Goal: Complete application form

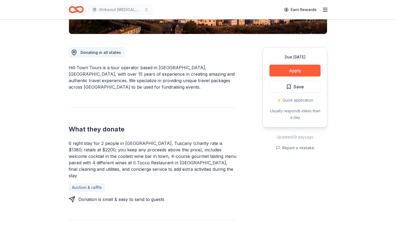
scroll to position [136, 0]
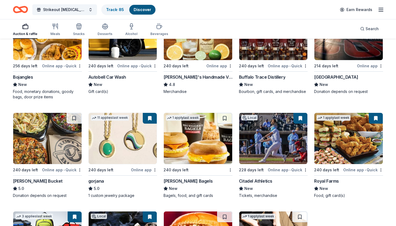
scroll to position [813, 0]
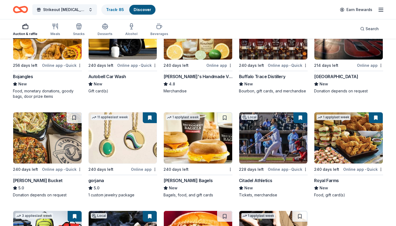
click at [223, 139] on img at bounding box center [198, 137] width 68 height 51
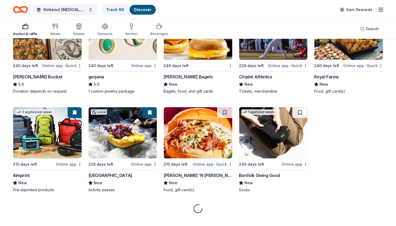
scroll to position [922, 0]
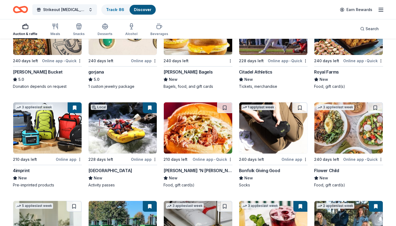
click at [342, 125] on img at bounding box center [348, 127] width 68 height 51
click at [375, 109] on button at bounding box center [375, 107] width 15 height 11
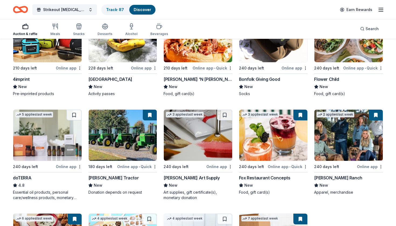
scroll to position [1014, 0]
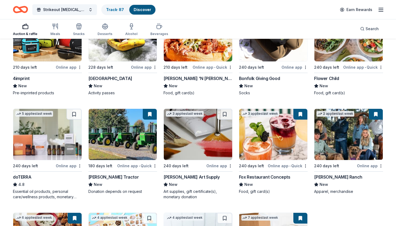
click at [64, 136] on img at bounding box center [47, 134] width 68 height 51
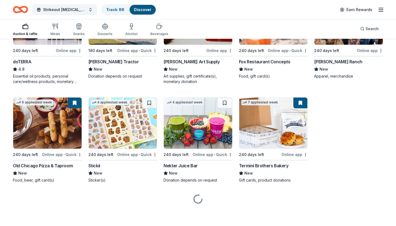
scroll to position [1129, 0]
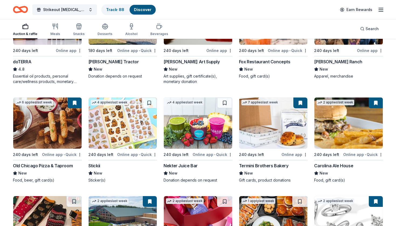
click at [202, 132] on img at bounding box center [198, 122] width 68 height 51
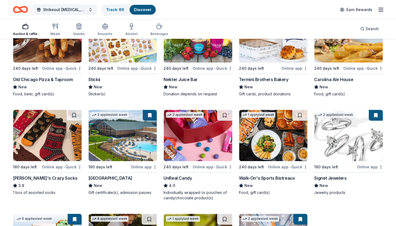
scroll to position [1215, 0]
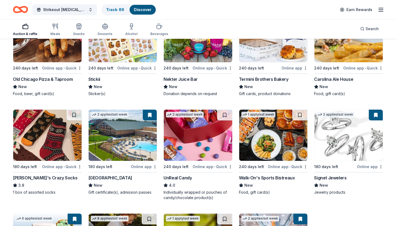
click at [199, 156] on img at bounding box center [198, 135] width 68 height 51
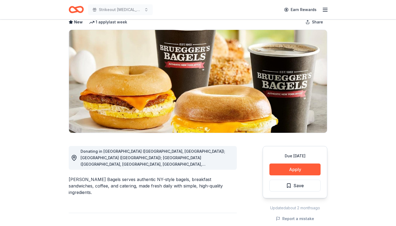
scroll to position [30, 0]
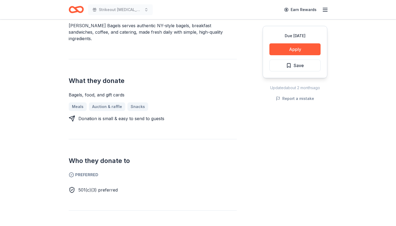
scroll to position [186, 0]
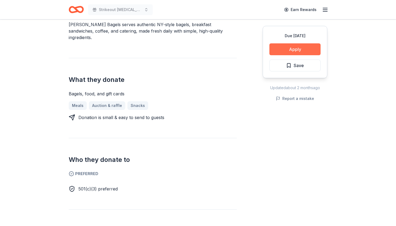
click at [309, 52] on button "Apply" at bounding box center [294, 49] width 51 height 12
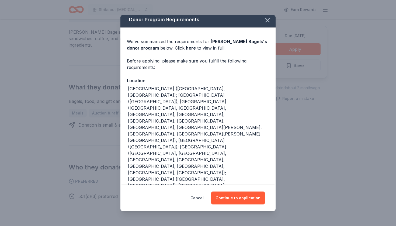
scroll to position [4, 0]
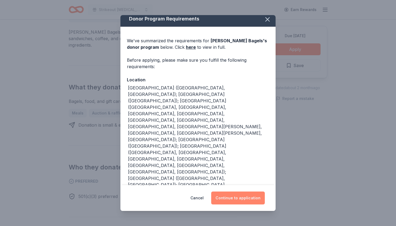
click at [234, 201] on button "Continue to application" at bounding box center [238, 197] width 54 height 13
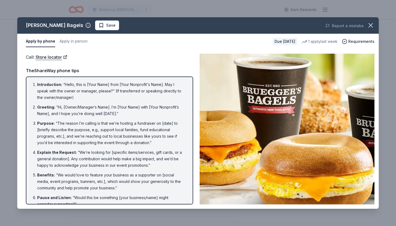
scroll to position [0, 0]
drag, startPoint x: 38, startPoint y: 83, endPoint x: 37, endPoint y: 190, distance: 107.2
click at [37, 191] on ol "Introduction : “Hello, this is [Your Name] from [Your Nonprofit's Name]. May I …" at bounding box center [110, 180] width 158 height 199
drag, startPoint x: 61, startPoint y: 83, endPoint x: 90, endPoint y: 176, distance: 96.7
click at [90, 176] on ol "Introduction : “Hello, this is [Your Name] from [Your Nonprofit's Name]. May I …" at bounding box center [110, 180] width 158 height 199
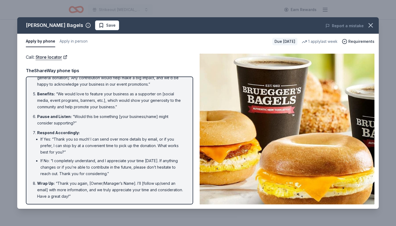
scroll to position [81, 0]
click at [57, 55] on link "Store locator" at bounding box center [52, 57] width 32 height 7
click at [106, 25] on span "Save" at bounding box center [110, 25] width 9 height 6
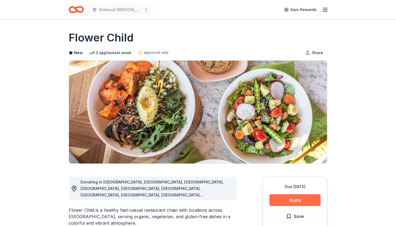
click at [306, 198] on button "Apply" at bounding box center [294, 200] width 51 height 12
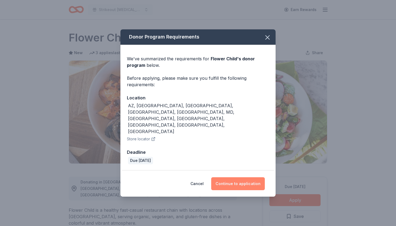
click at [242, 177] on button "Continue to application" at bounding box center [238, 183] width 54 height 13
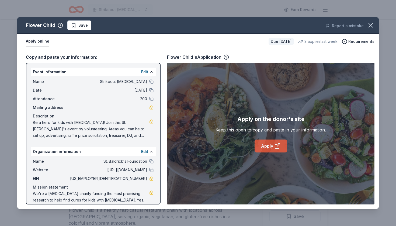
click at [277, 148] on icon at bounding box center [277, 146] width 4 height 4
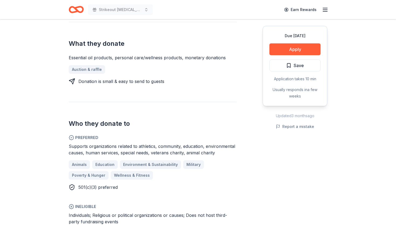
scroll to position [202, 0]
click at [300, 50] on button "Apply" at bounding box center [294, 49] width 51 height 12
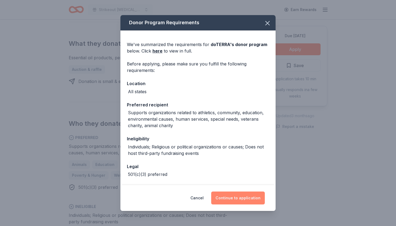
click at [226, 198] on button "Continue to application" at bounding box center [238, 197] width 54 height 13
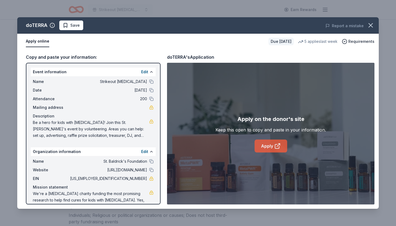
click at [274, 149] on icon at bounding box center [277, 146] width 6 height 6
click at [78, 22] on span "Save" at bounding box center [74, 25] width 9 height 6
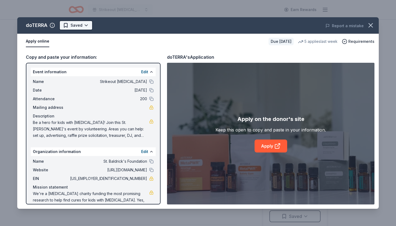
click at [78, 23] on html "Strikeout childhood cancer Earn Rewards Due in 240 days Share doTERRA 4.8 • 28 …" at bounding box center [198, 113] width 396 height 226
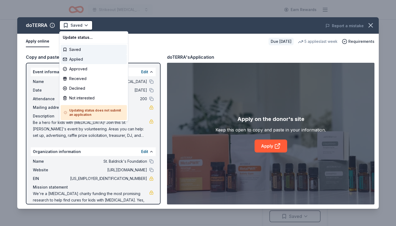
click at [82, 61] on div "Applied" at bounding box center [94, 59] width 66 height 10
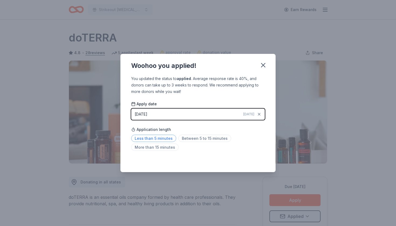
click at [152, 141] on span "Less than 5 minutes" at bounding box center [153, 138] width 45 height 7
click at [263, 68] on icon "button" at bounding box center [263, 65] width 8 height 8
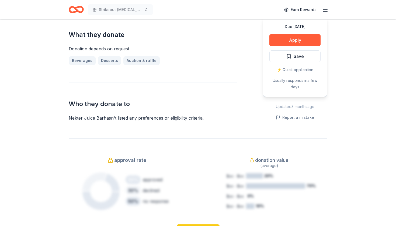
scroll to position [237, 0]
click at [310, 34] on button "Apply" at bounding box center [294, 40] width 51 height 12
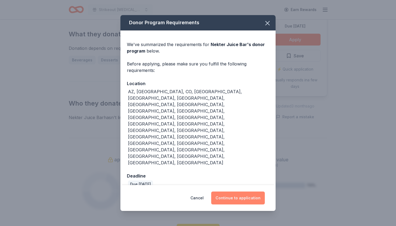
click at [242, 191] on button "Continue to application" at bounding box center [238, 197] width 54 height 13
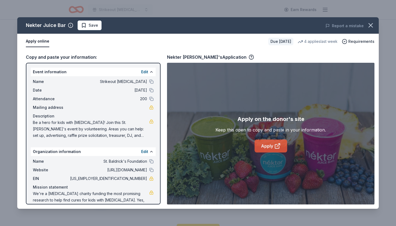
click at [269, 148] on link "Apply" at bounding box center [270, 145] width 33 height 13
click at [85, 36] on div "Apply online" at bounding box center [145, 41] width 238 height 11
click at [90, 28] on span "Save" at bounding box center [93, 25] width 9 height 6
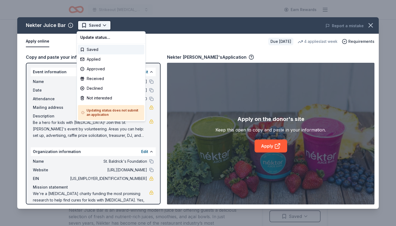
click at [101, 25] on html "Strikeout childhood cancer Earn Rewards Due in 240 days Share Nekter Juice Bar …" at bounding box center [198, 113] width 396 height 226
click at [92, 60] on div "Applied" at bounding box center [111, 59] width 66 height 10
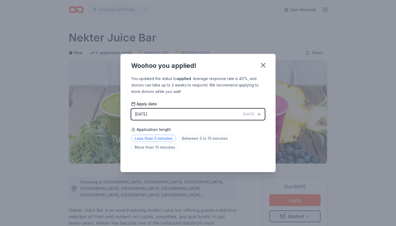
click at [152, 138] on span "Less than 5 minutes" at bounding box center [153, 138] width 45 height 7
click at [263, 65] on icon "button" at bounding box center [263, 65] width 4 height 4
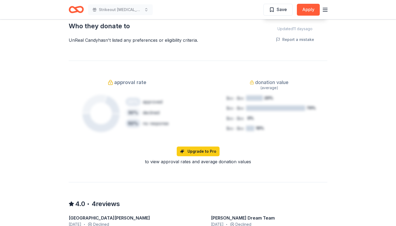
scroll to position [312, 0]
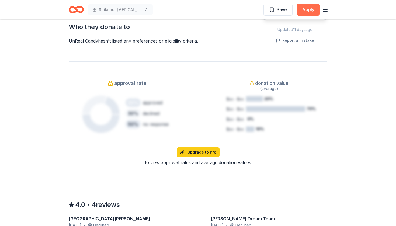
click at [310, 10] on button "Apply" at bounding box center [308, 10] width 23 height 12
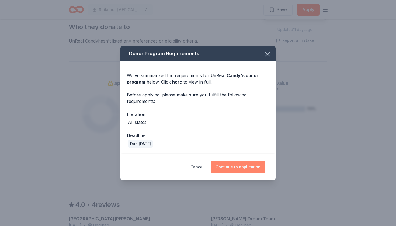
click at [240, 167] on button "Continue to application" at bounding box center [238, 166] width 54 height 13
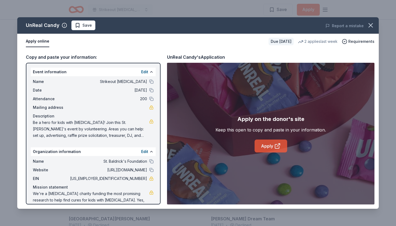
click at [274, 142] on link "Apply" at bounding box center [270, 145] width 33 height 13
click at [263, 146] on link "Apply" at bounding box center [270, 145] width 33 height 13
